Goal: Transaction & Acquisition: Purchase product/service

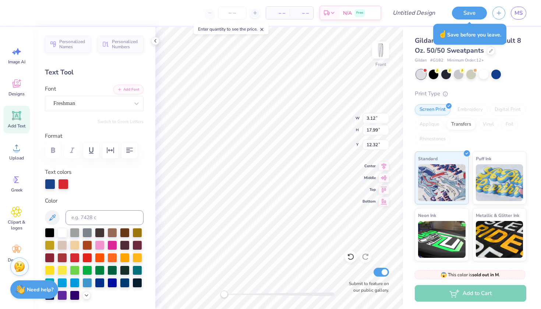
click at [381, 65] on div "Front" at bounding box center [380, 64] width 11 height 7
click at [385, 50] on div at bounding box center [380, 50] width 34 height 34
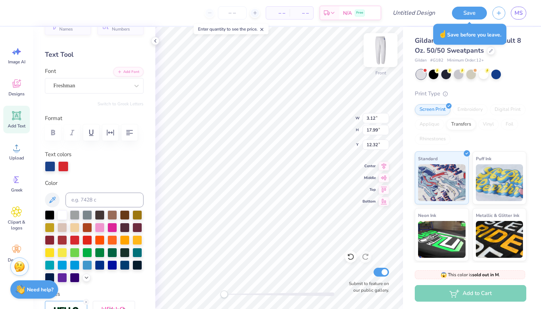
click at [383, 54] on img at bounding box center [380, 49] width 29 height 29
click at [379, 54] on img at bounding box center [380, 50] width 15 height 15
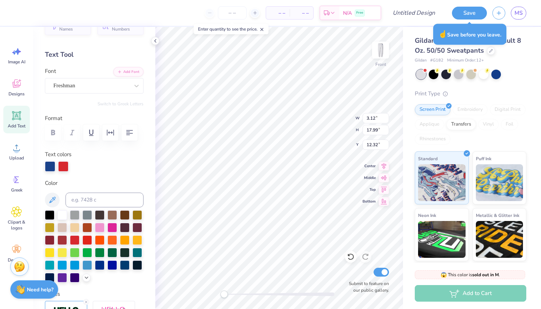
click at [379, 54] on img at bounding box center [380, 50] width 15 height 15
click at [379, 54] on img at bounding box center [380, 49] width 29 height 29
click at [379, 53] on img at bounding box center [380, 49] width 29 height 29
click at [382, 51] on img at bounding box center [380, 49] width 29 height 29
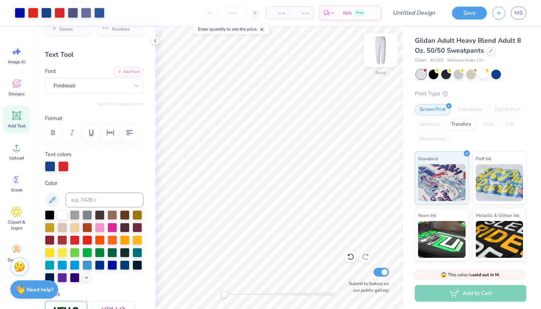
click at [381, 47] on img at bounding box center [380, 49] width 29 height 29
click at [381, 47] on img at bounding box center [380, 50] width 15 height 15
click at [388, 44] on div at bounding box center [380, 50] width 34 height 34
click at [184, 292] on div "Front Submit to feature on our public gallery." at bounding box center [278, 168] width 247 height 282
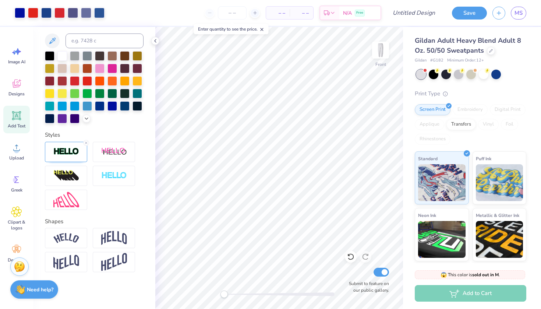
click at [447, 294] on div "Add to Cart" at bounding box center [469, 293] width 111 height 17
